Goal: Book appointment/travel/reservation

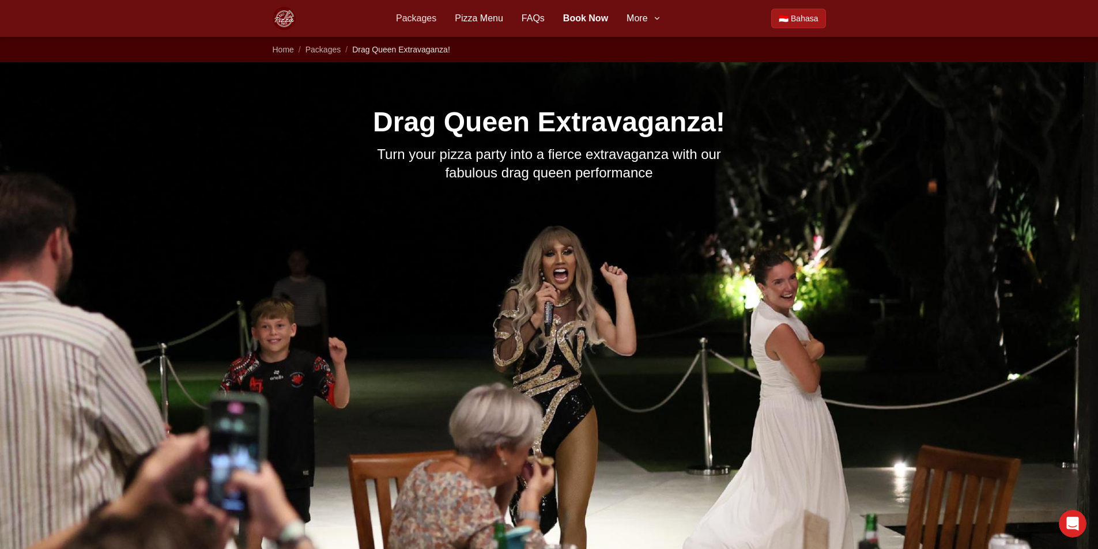
click at [426, 16] on link "Packages" at bounding box center [416, 19] width 40 height 14
